Goal: Check status: Check status

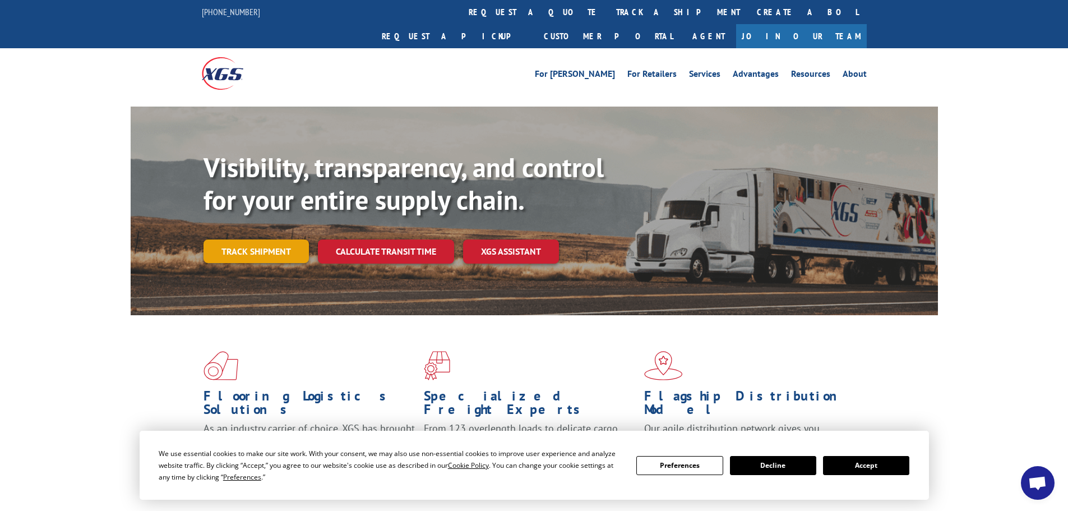
click at [254, 239] on link "Track shipment" at bounding box center [255, 251] width 105 height 24
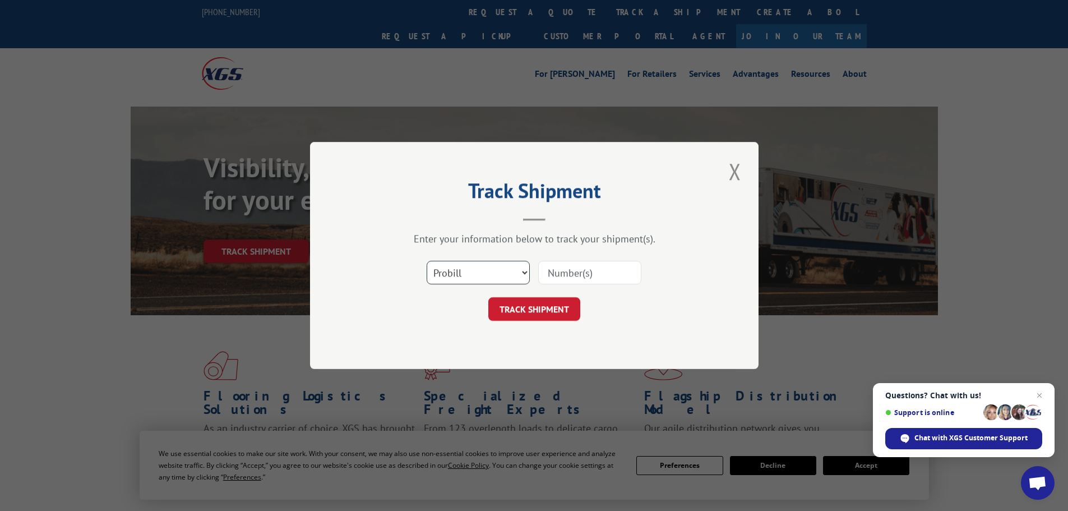
click at [526, 271] on select "Select category... Probill BOL PO" at bounding box center [477, 273] width 103 height 24
select select "bol"
click at [426, 261] on select "Select category... Probill BOL PO" at bounding box center [477, 273] width 103 height 24
click at [576, 275] on input at bounding box center [589, 273] width 103 height 24
paste input "4930375"
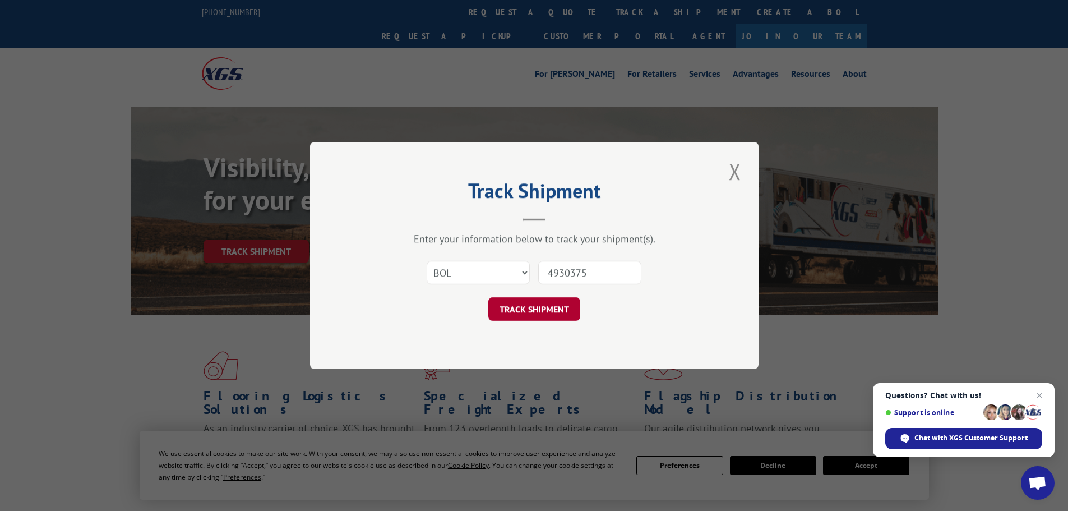
type input "4930375"
drag, startPoint x: 512, startPoint y: 314, endPoint x: 517, endPoint y: 316, distance: 5.7
click at [517, 316] on button "TRACK SHIPMENT" at bounding box center [534, 309] width 92 height 24
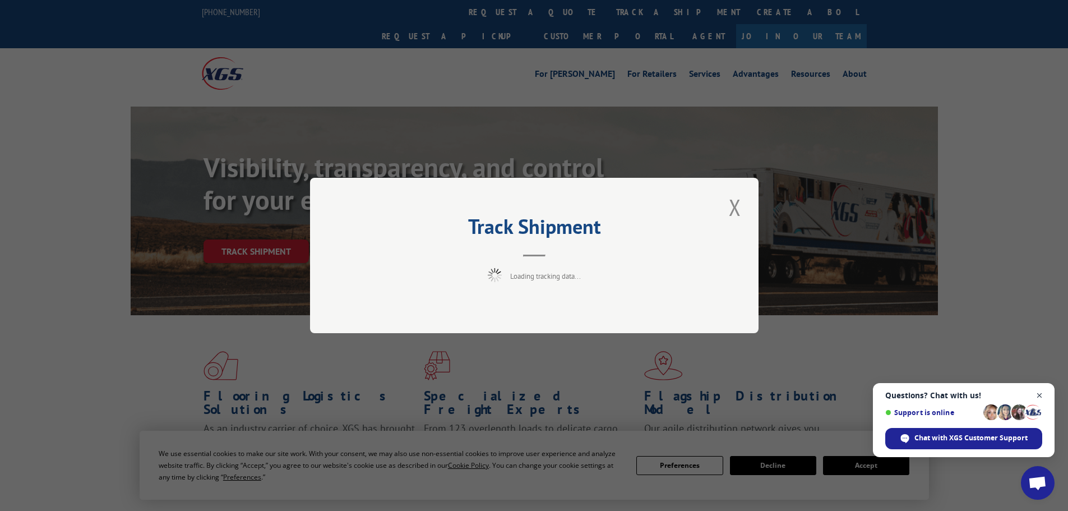
click at [1044, 396] on span "Open chat" at bounding box center [1039, 395] width 14 height 14
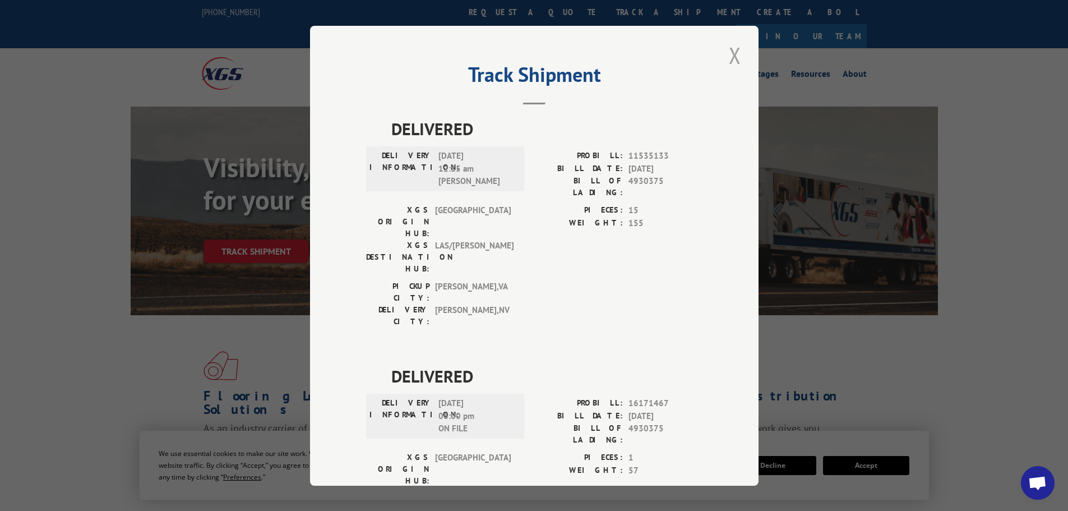
click at [725, 55] on button "Close modal" at bounding box center [734, 55] width 19 height 31
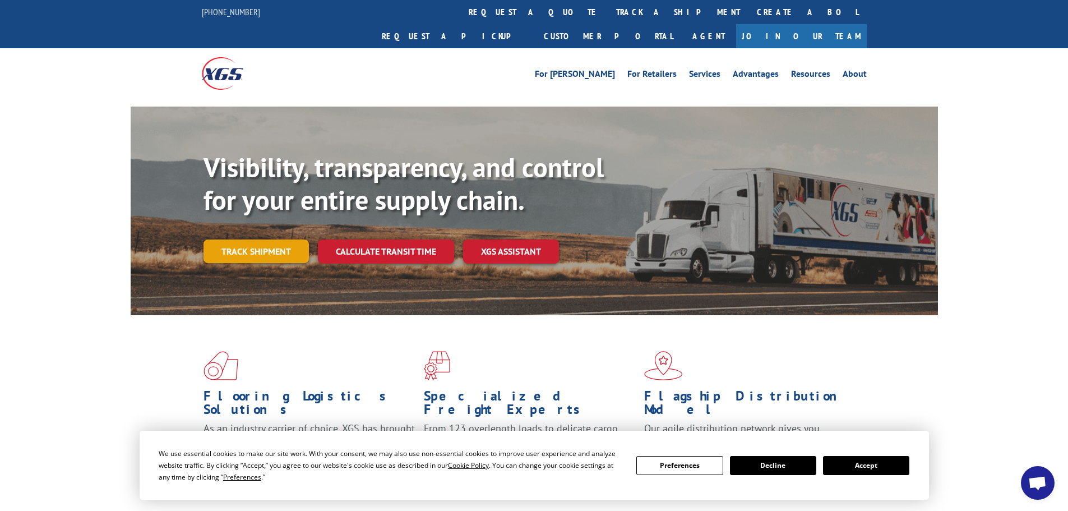
click at [253, 239] on link "Track shipment" at bounding box center [255, 251] width 105 height 24
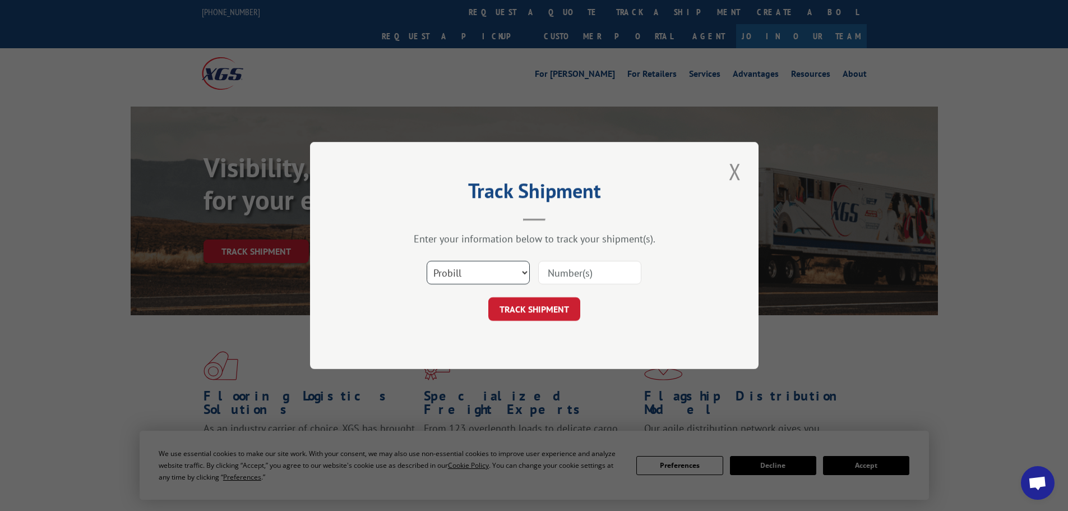
drag, startPoint x: 521, startPoint y: 272, endPoint x: 517, endPoint y: 276, distance: 6.0
click at [521, 272] on select "Select category... Probill BOL PO" at bounding box center [477, 273] width 103 height 24
select select "bol"
click at [426, 261] on select "Select category... Probill BOL PO" at bounding box center [477, 273] width 103 height 24
click at [568, 273] on input at bounding box center [589, 273] width 103 height 24
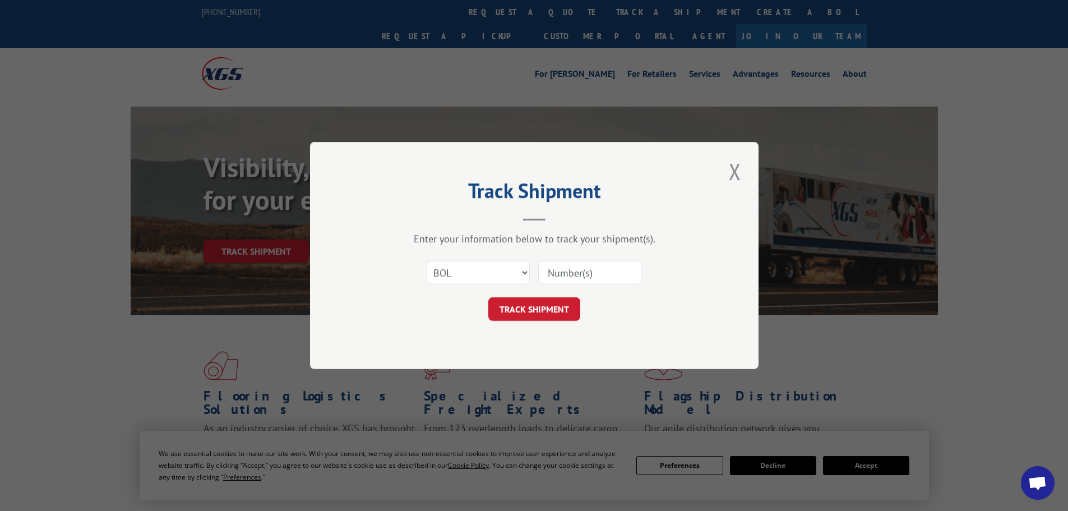
paste input "4930375"
type input "4930375"
click at [544, 304] on button "TRACK SHIPMENT" at bounding box center [534, 309] width 92 height 24
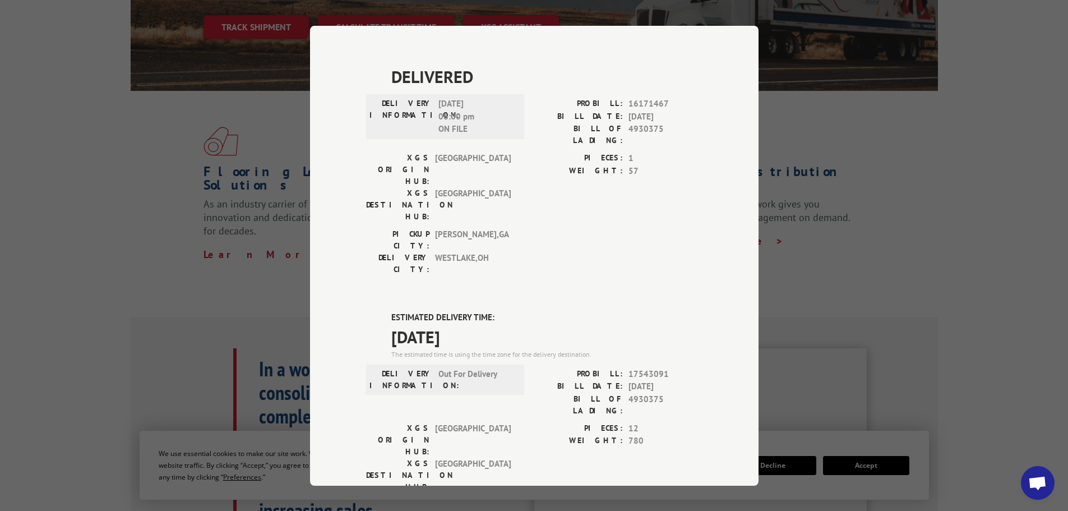
scroll to position [411, 0]
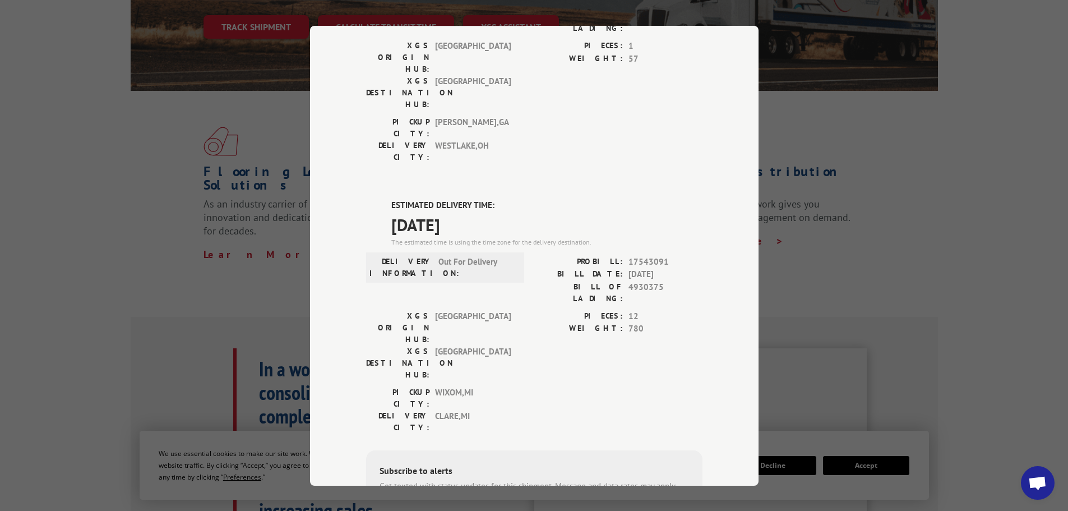
click at [237, 250] on div "Track Shipment DELIVERED DELIVERY INFORMATION: 09/17/2020 12:15 am THAD PROBILL…" at bounding box center [534, 255] width 1068 height 511
click at [819, 217] on div "Track Shipment DELIVERED DELIVERY INFORMATION: 09/17/2020 12:15 am THAD PROBILL…" at bounding box center [534, 255] width 1068 height 511
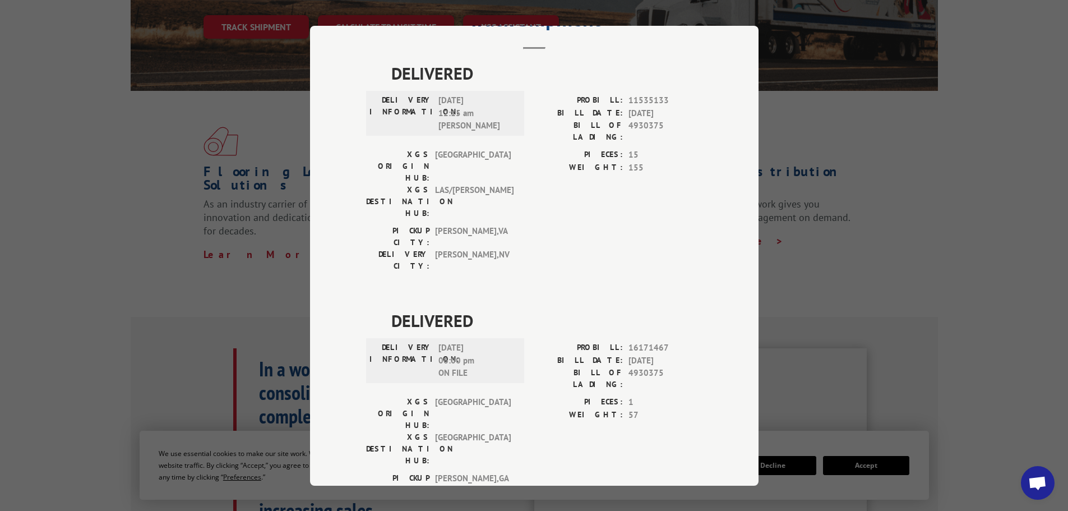
scroll to position [0, 0]
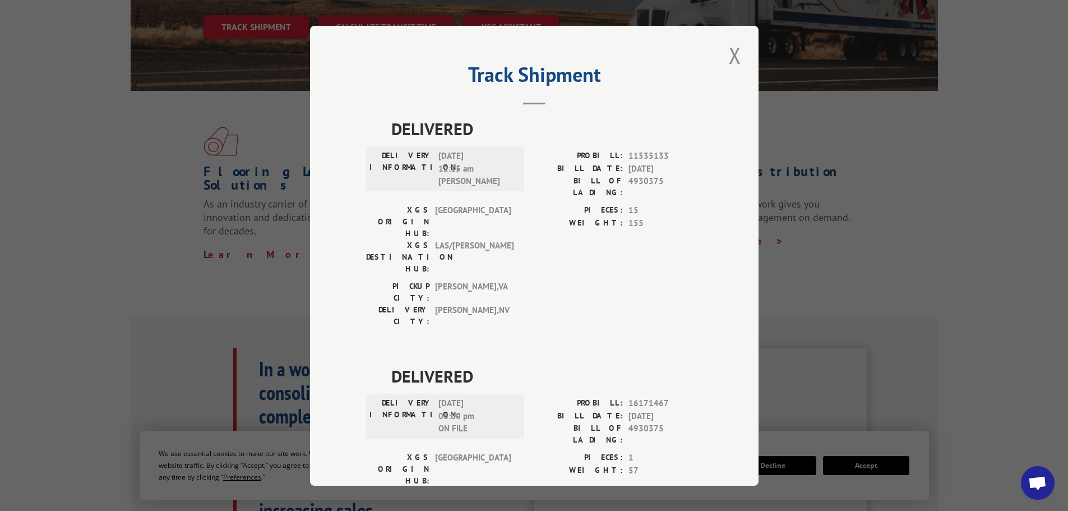
click at [731, 52] on button "Close modal" at bounding box center [734, 55] width 19 height 31
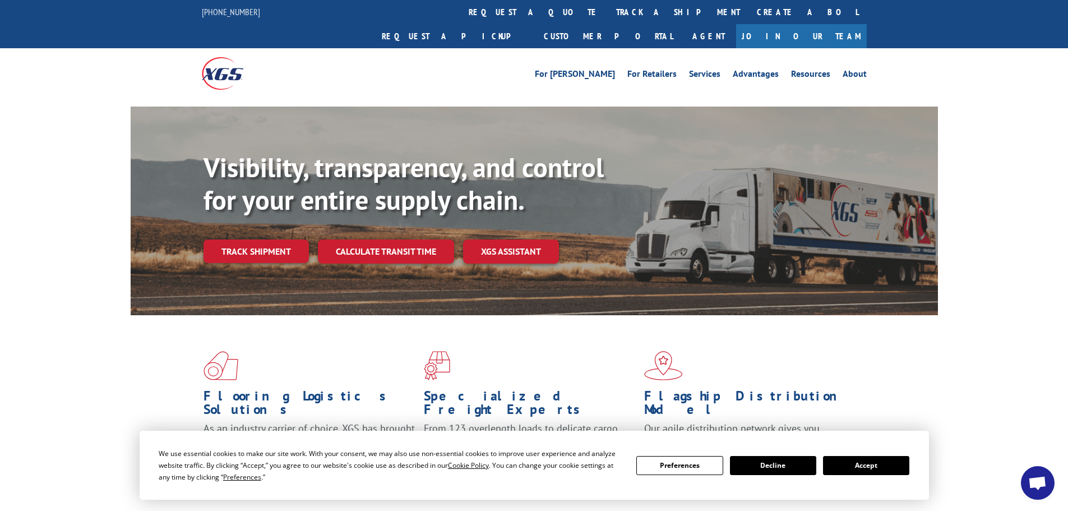
click at [874, 461] on button "Accept" at bounding box center [866, 465] width 86 height 19
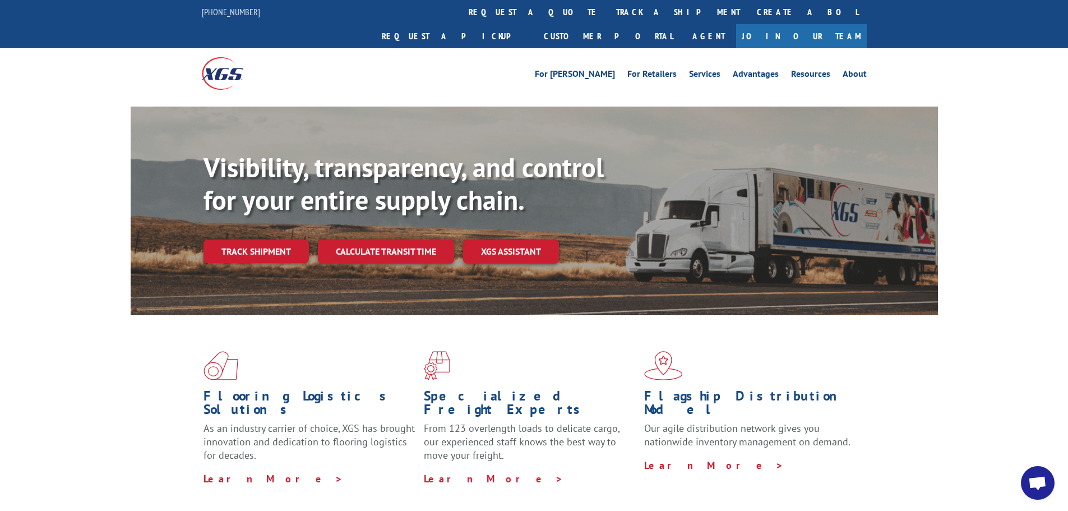
click at [226, 57] on img at bounding box center [222, 73] width 41 height 32
